Goal: Task Accomplishment & Management: Complete application form

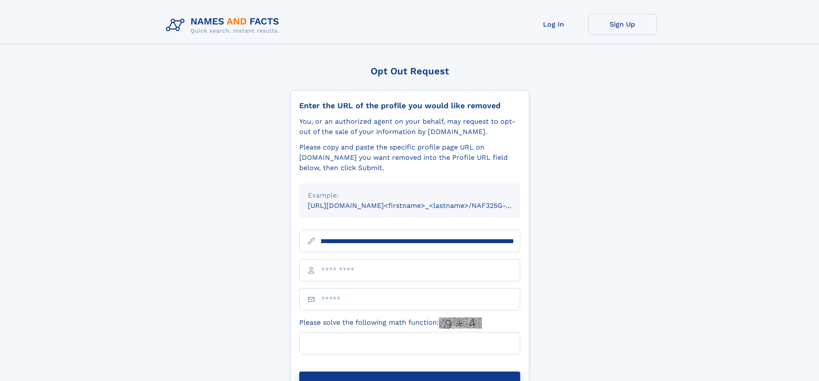
scroll to position [0, 98]
type input "**********"
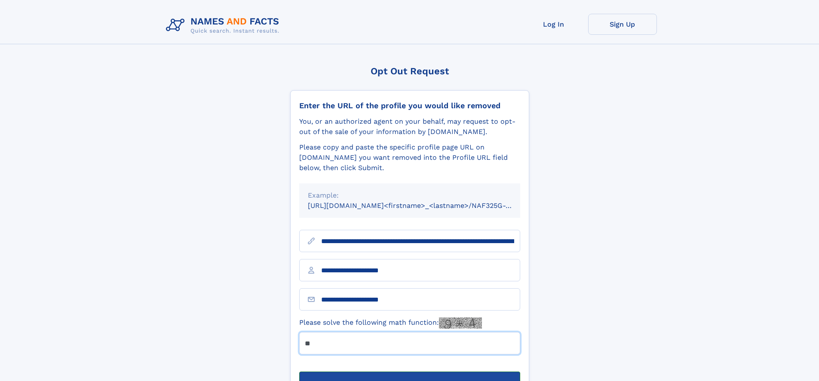
type input "**"
click at [409, 372] on button "Submit Opt Out Request" at bounding box center [409, 386] width 221 height 28
